Goal: Task Accomplishment & Management: Use online tool/utility

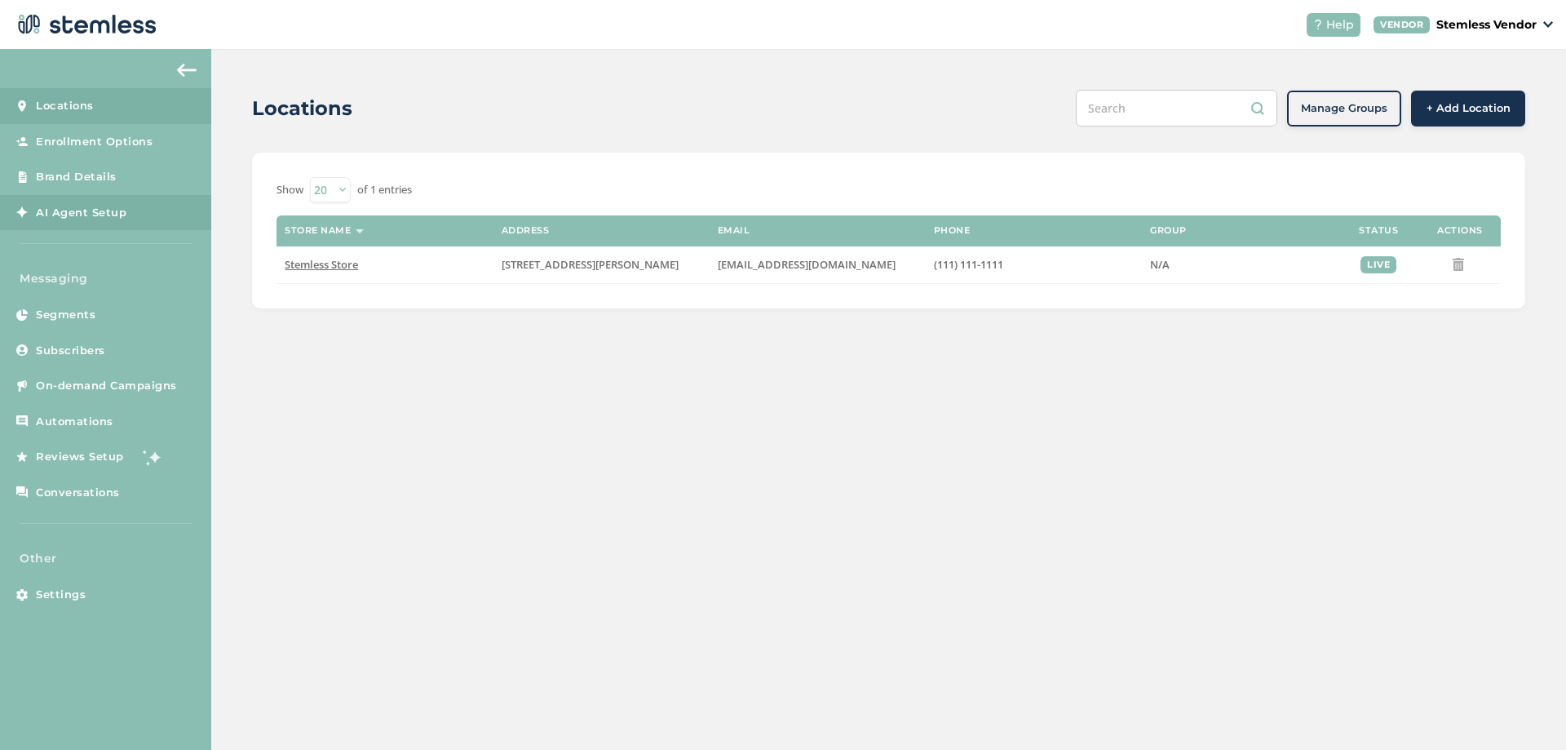
click at [108, 210] on span "AI Agent Setup" at bounding box center [81, 213] width 91 height 16
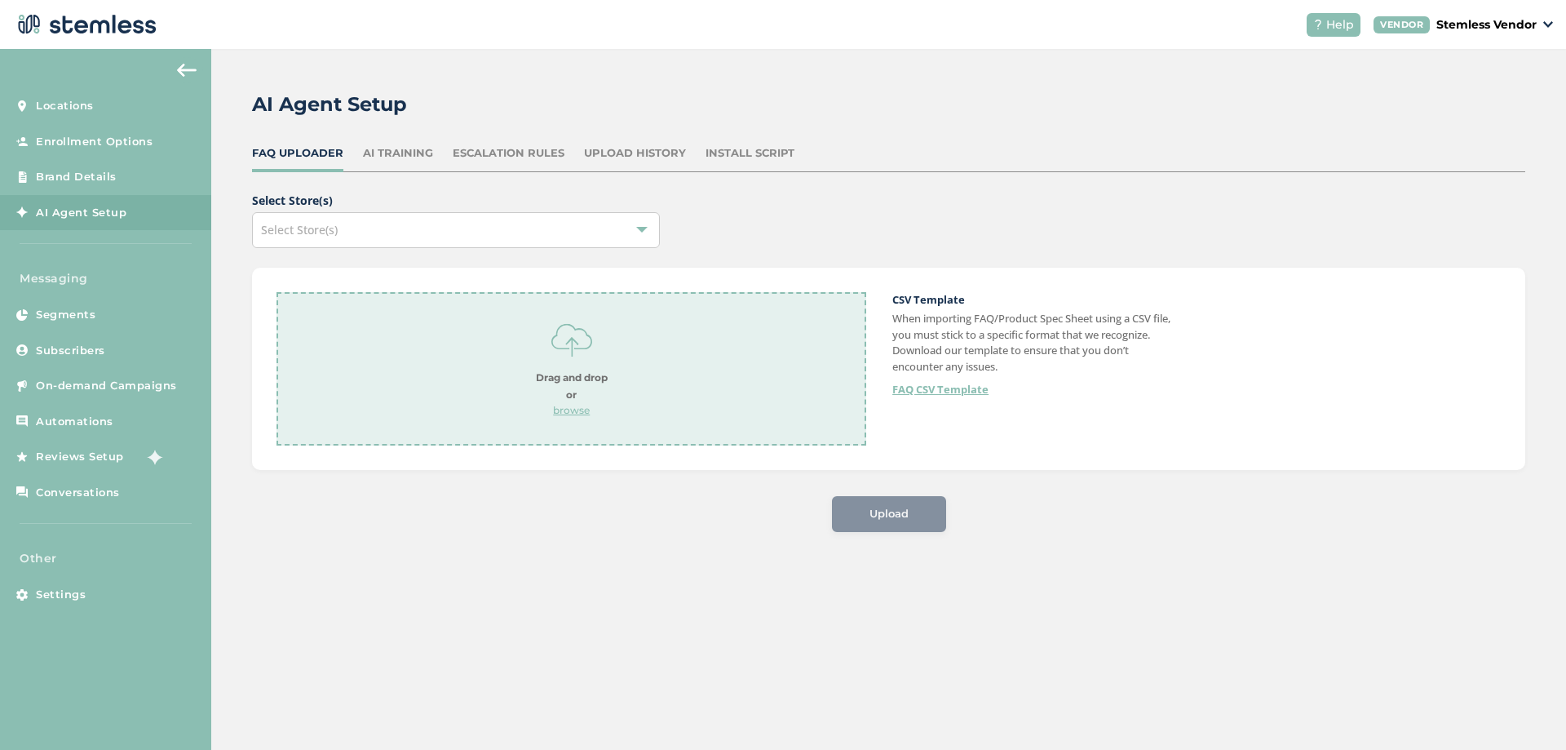
click at [638, 153] on div "Upload History" at bounding box center [635, 153] width 102 height 16
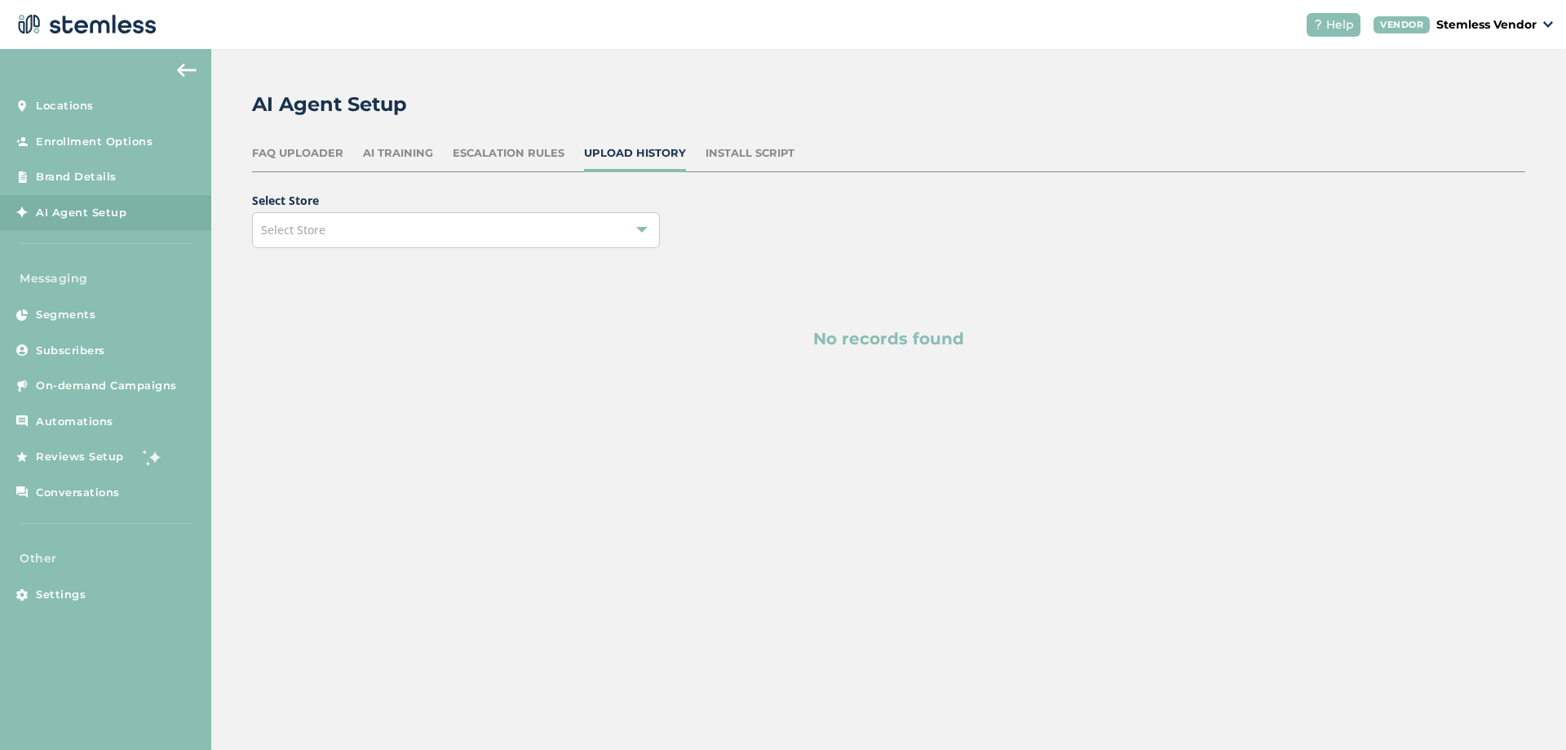
click at [516, 155] on div "Escalation Rules" at bounding box center [509, 153] width 112 height 16
click at [591, 156] on div "Upload History" at bounding box center [635, 153] width 102 height 16
click at [484, 220] on div "Select Store" at bounding box center [456, 230] width 408 height 36
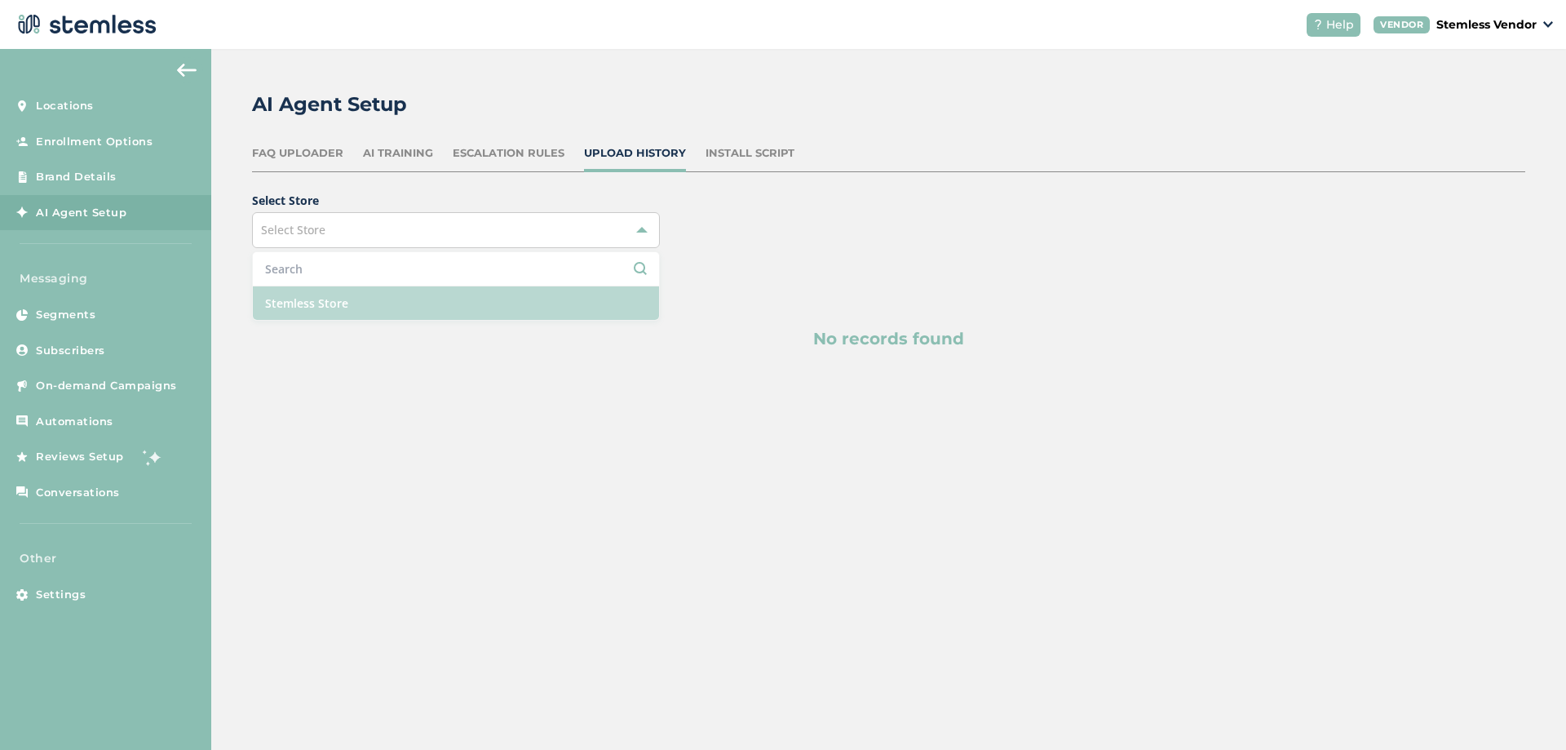
click at [342, 294] on li "Stemless Store" at bounding box center [456, 302] width 406 height 33
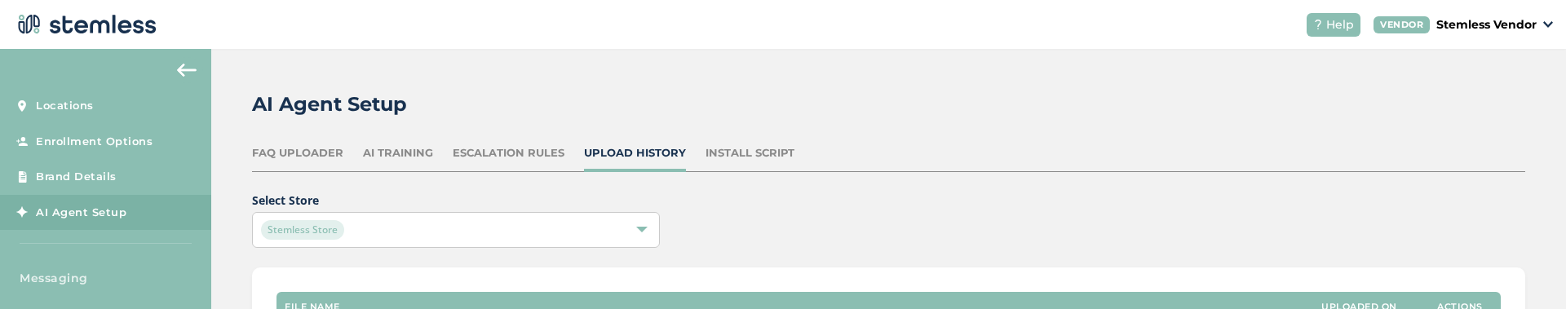
click at [719, 232] on div "Select Store Stemless Store" at bounding box center [888, 220] width 1273 height 56
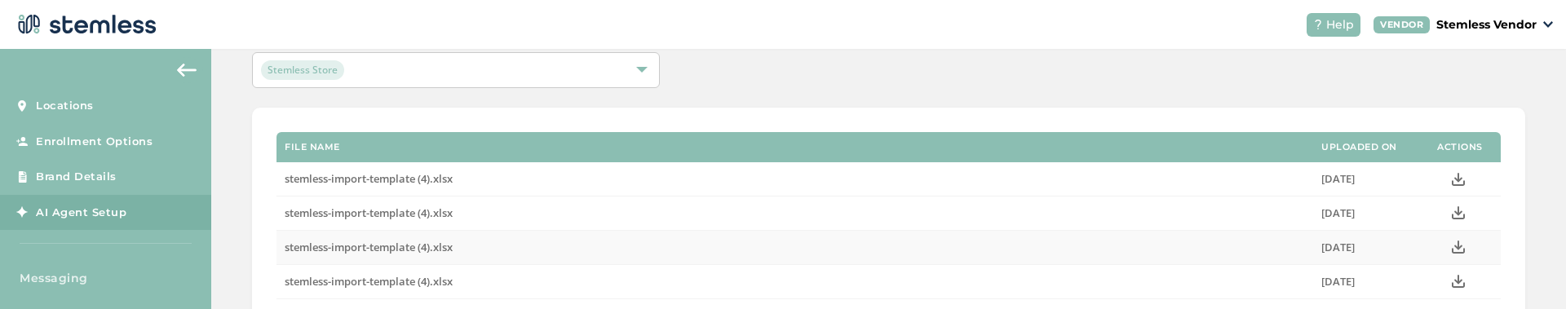
scroll to position [196, 0]
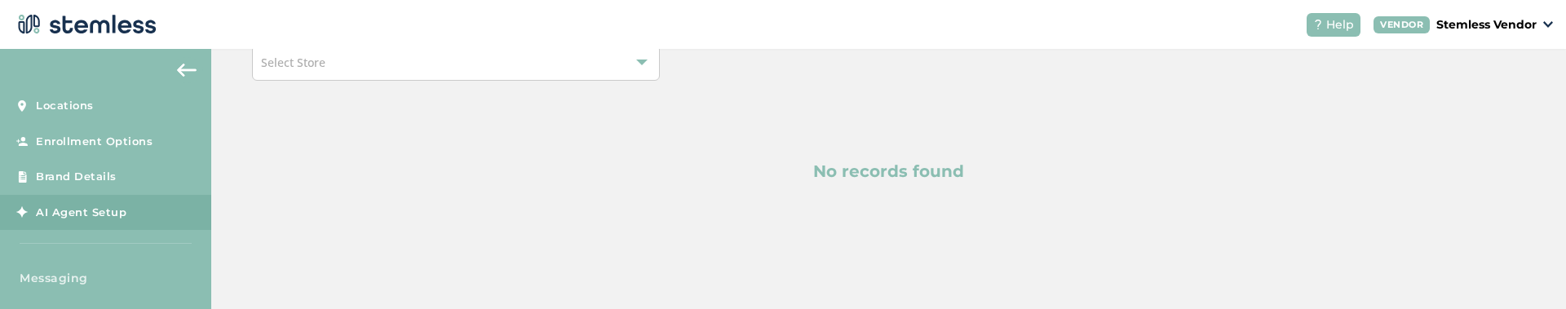
scroll to position [169, 0]
click at [341, 68] on div "Select Store" at bounding box center [456, 61] width 408 height 36
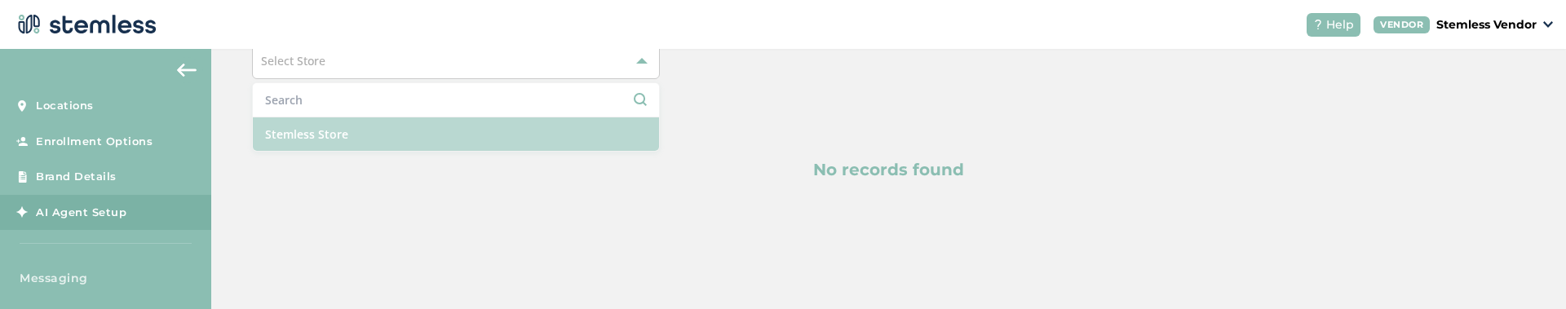
click at [336, 136] on li "Stemless Store" at bounding box center [456, 133] width 406 height 33
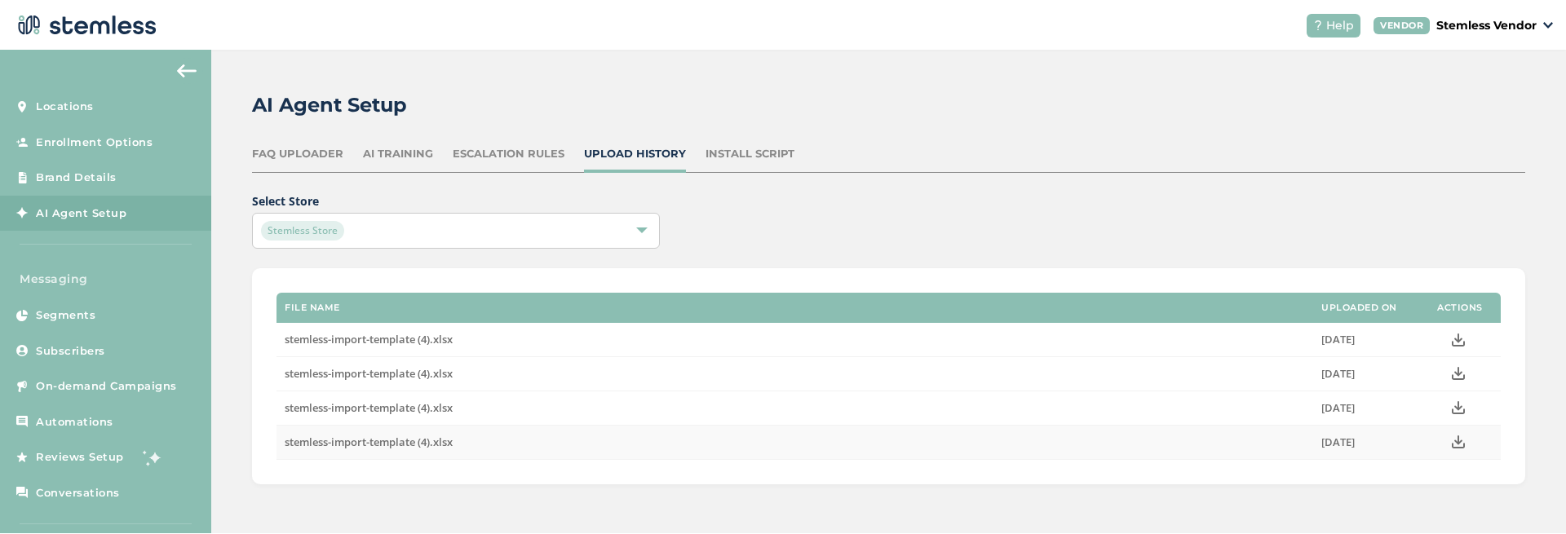
scroll to position [0, 0]
click at [102, 308] on span "Conversations" at bounding box center [78, 492] width 84 height 16
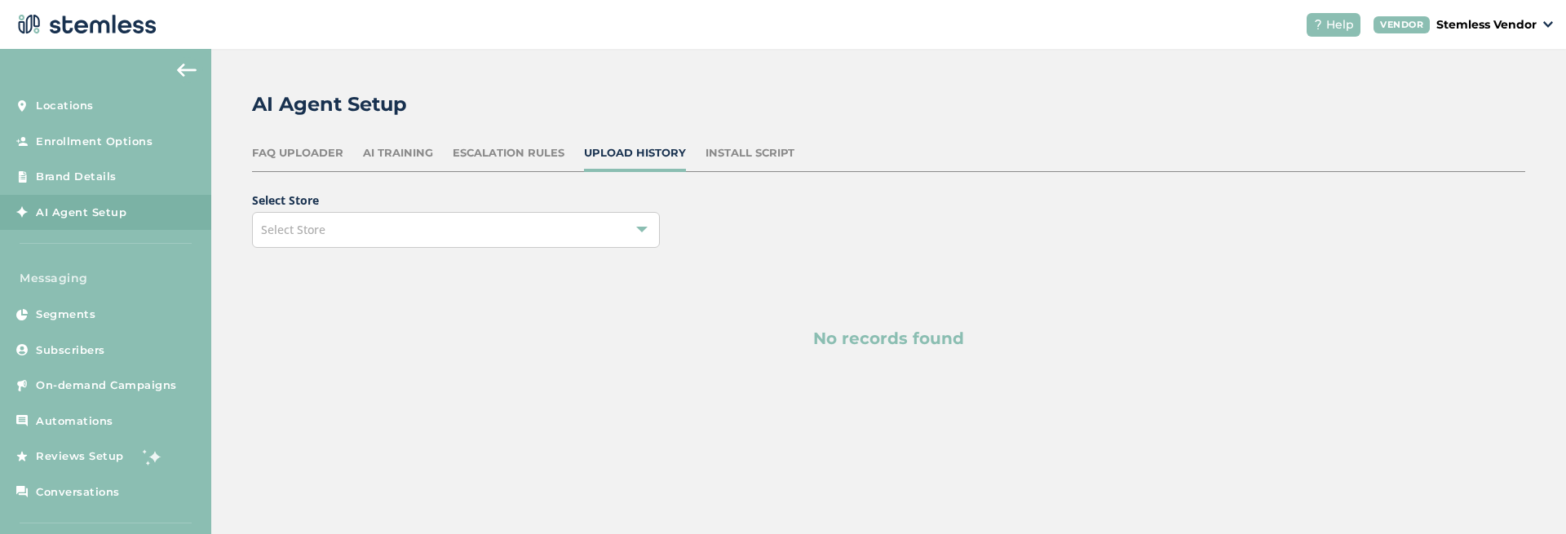
click at [454, 246] on div "Select Store" at bounding box center [456, 230] width 408 height 36
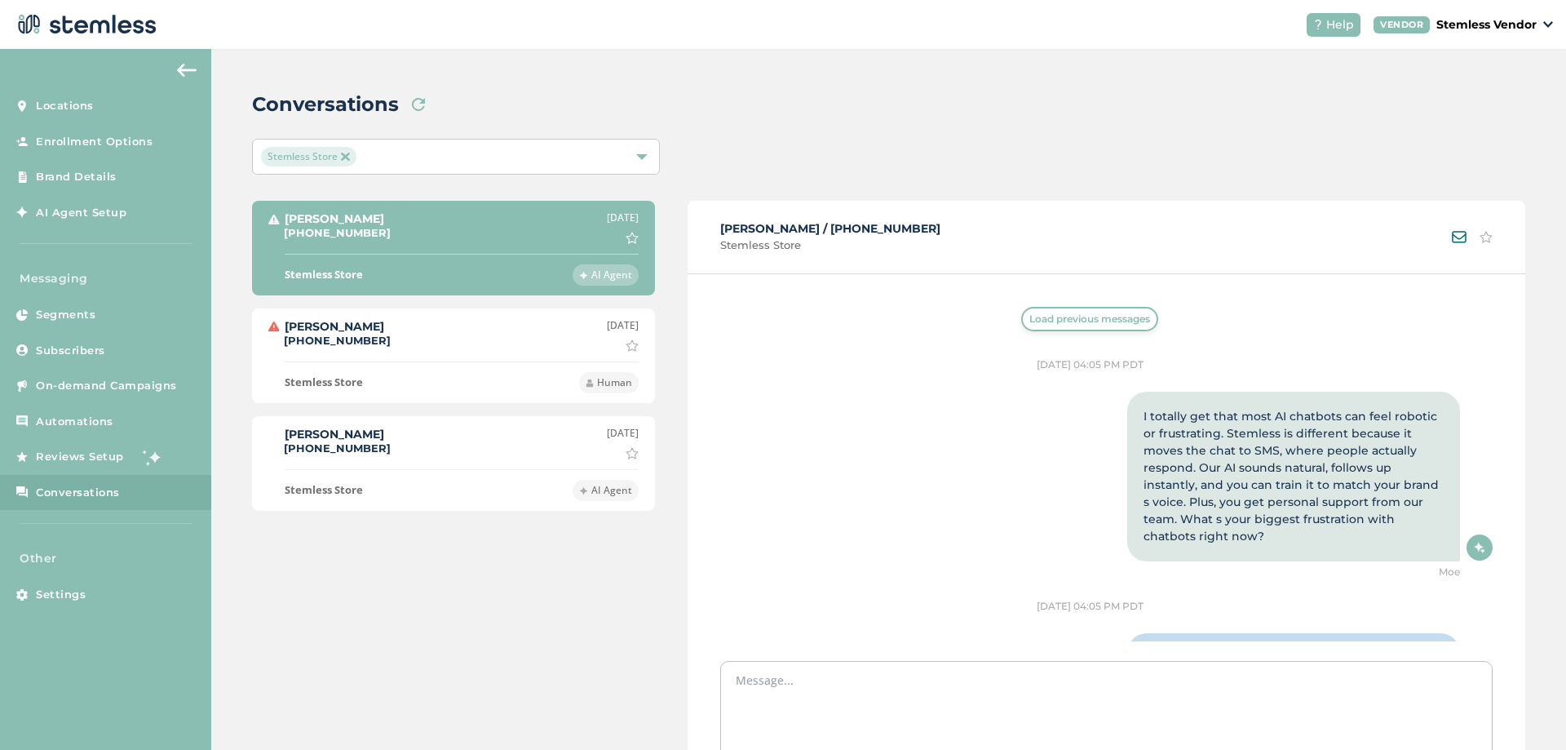
click at [1055, 308] on span "Load previous messages" at bounding box center [1089, 319] width 121 height 15
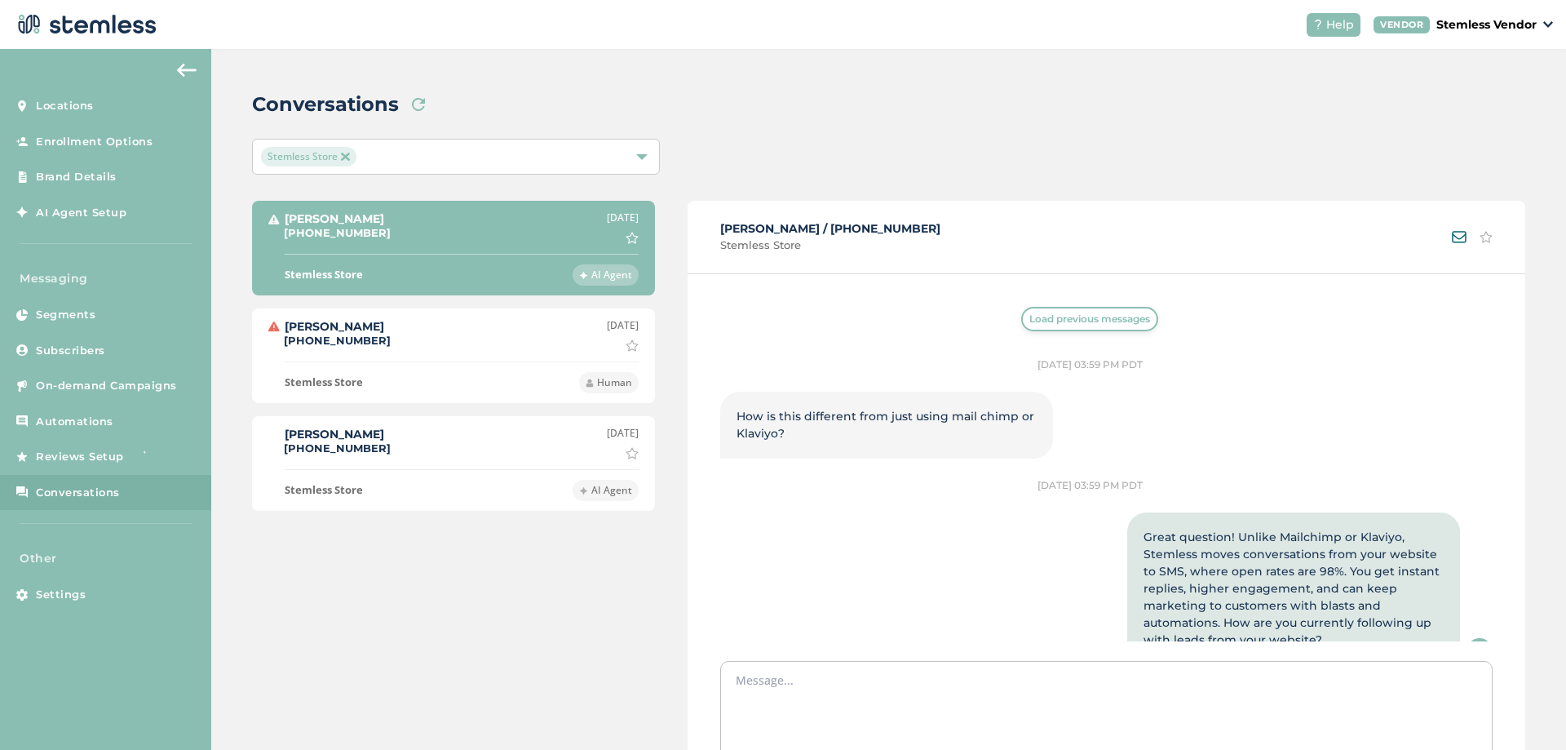
click at [1085, 308] on span "Load previous messages" at bounding box center [1089, 319] width 121 height 15
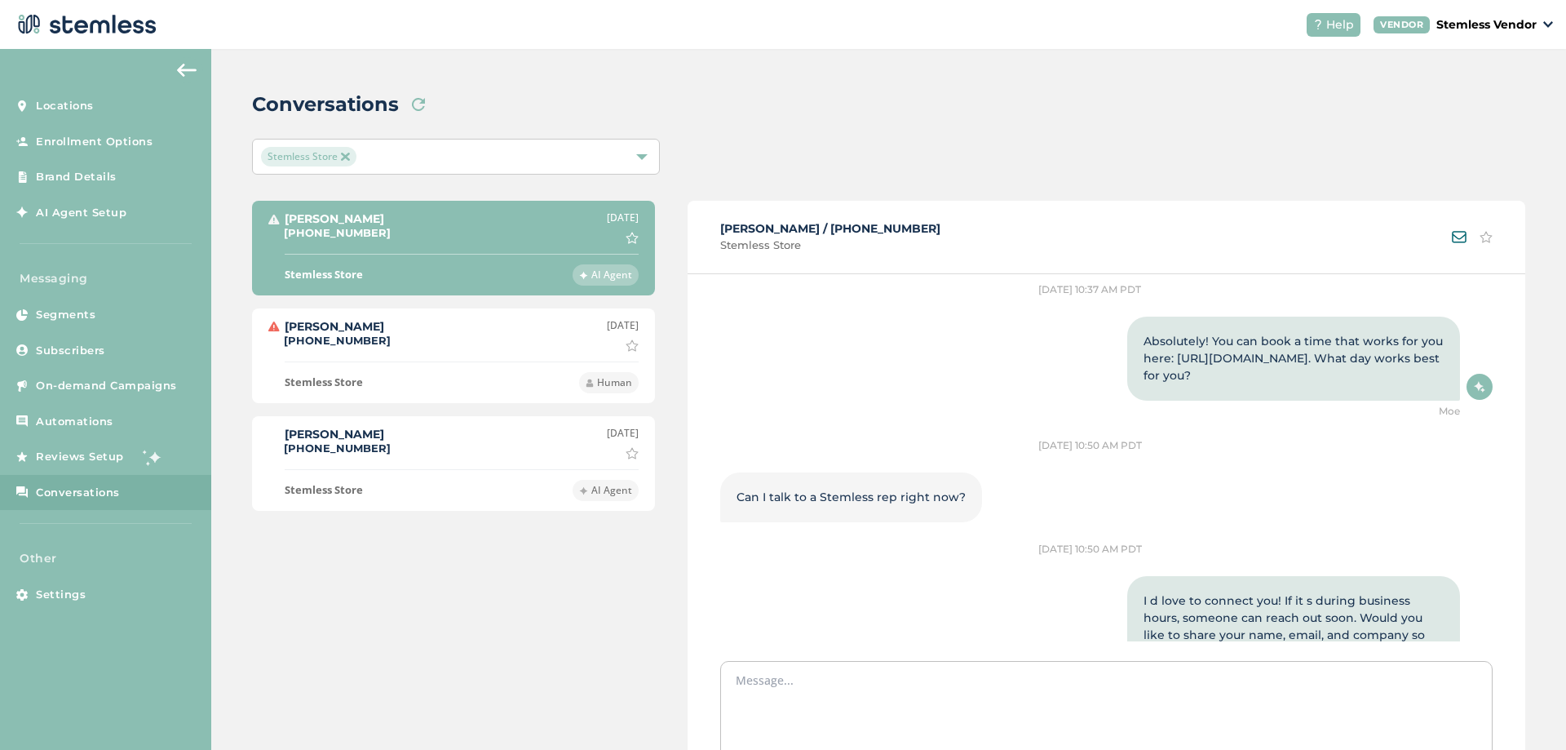
scroll to position [294, 0]
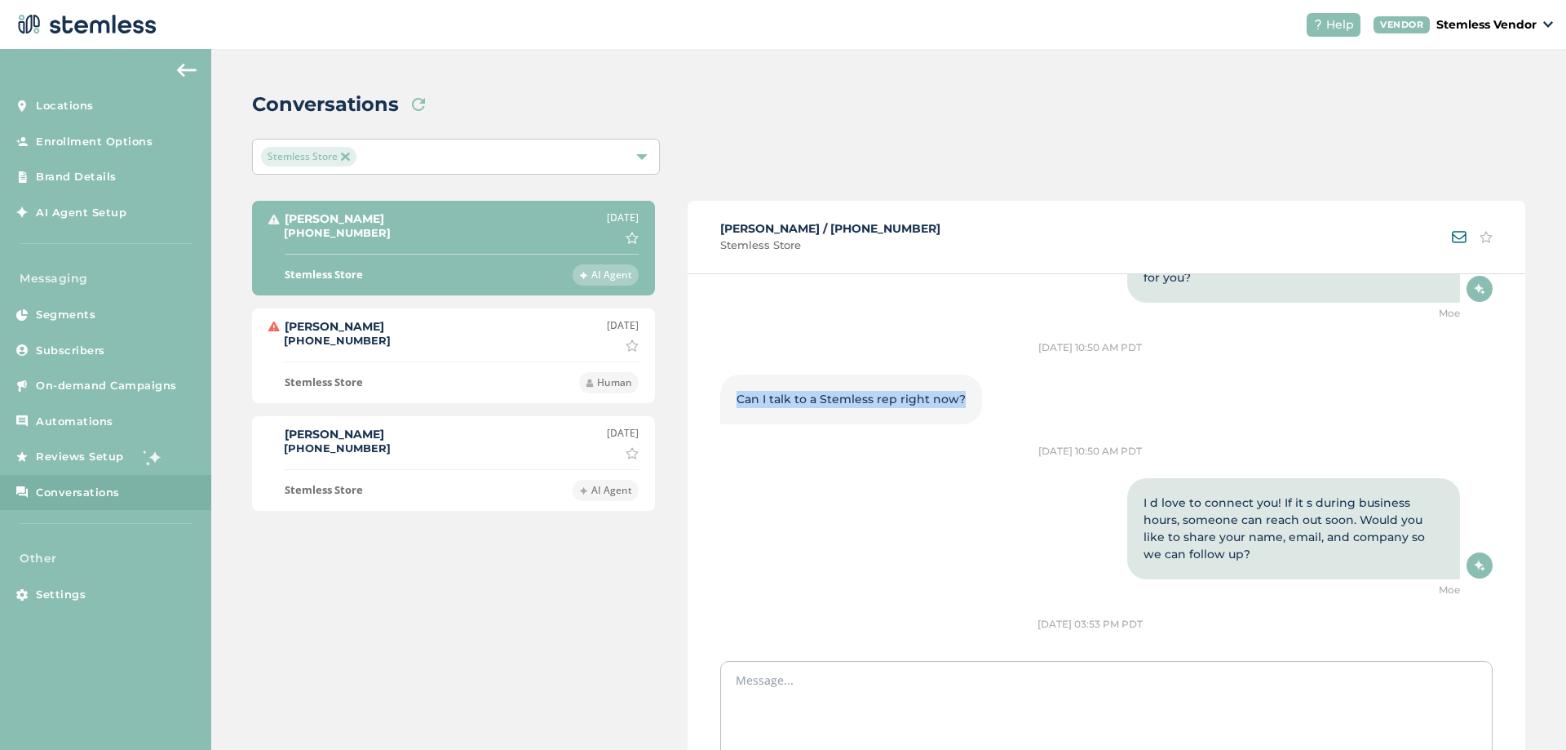
drag, startPoint x: 959, startPoint y: 396, endPoint x: 827, endPoint y: 336, distance: 145.3
click at [738, 308] on div "Can I talk to a Stemless rep right now?" at bounding box center [851, 399] width 262 height 50
copy span "an I talk to a Stemless rep right now?"
click at [845, 308] on span "Can I talk to a Stemless rep right now?" at bounding box center [850, 398] width 229 height 15
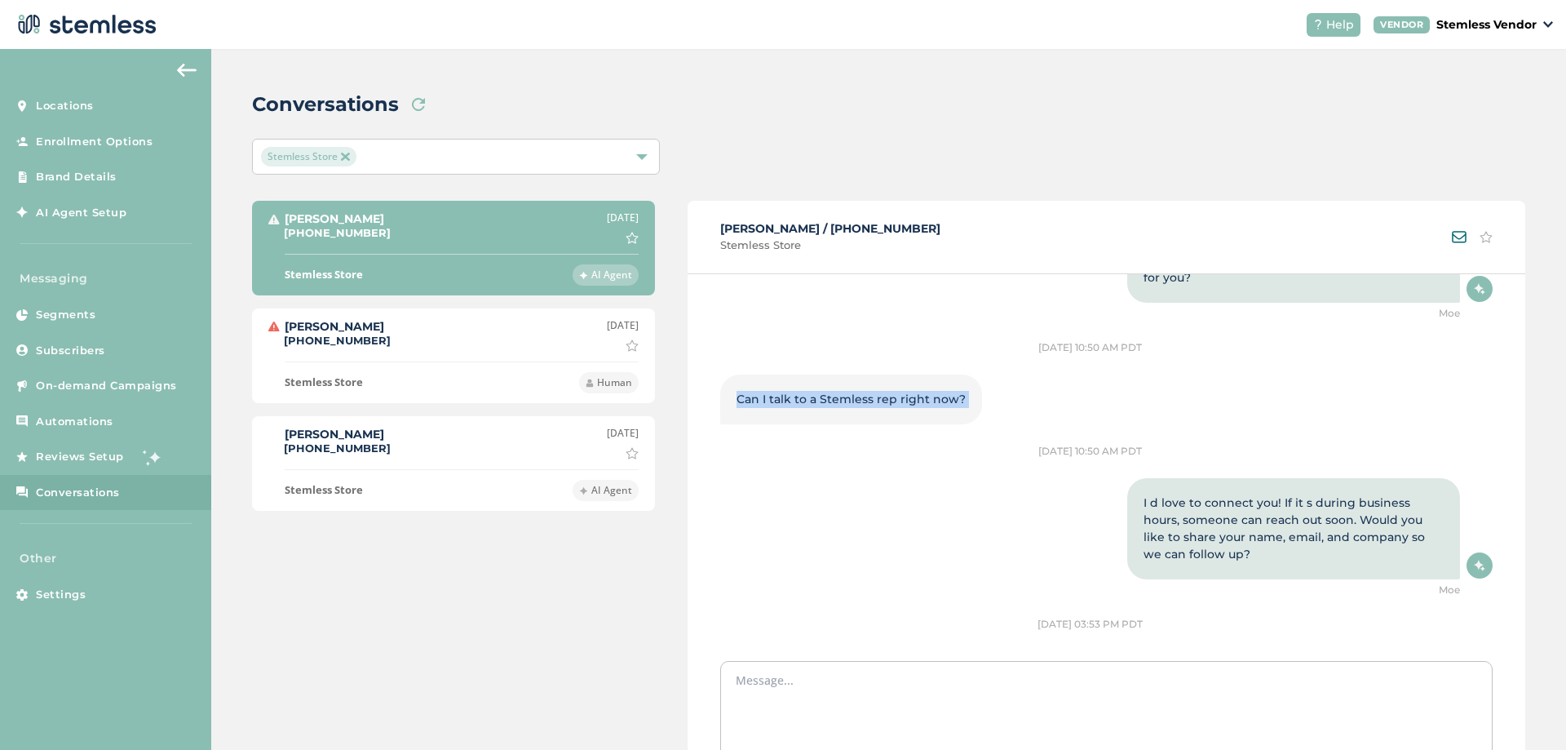
click at [845, 308] on span "Can I talk to a Stemless rep right now?" at bounding box center [850, 398] width 229 height 15
